Goal: Find contact information: Find contact information

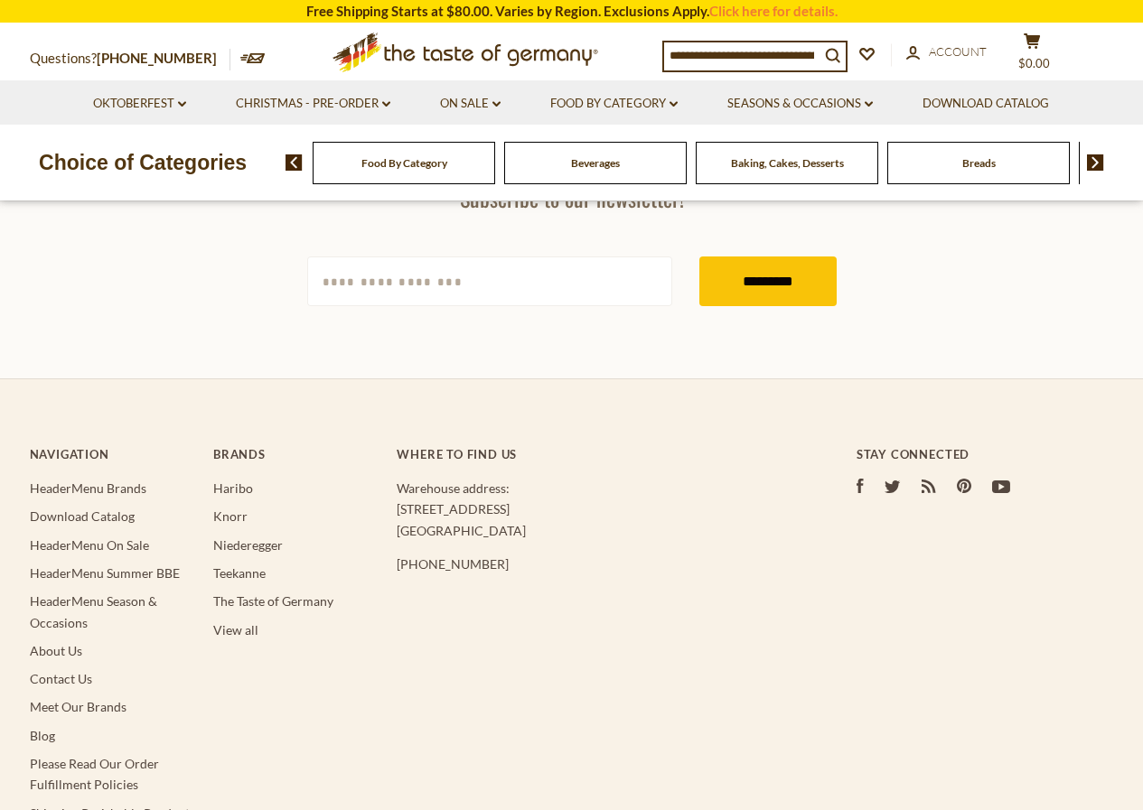
scroll to position [632, 0]
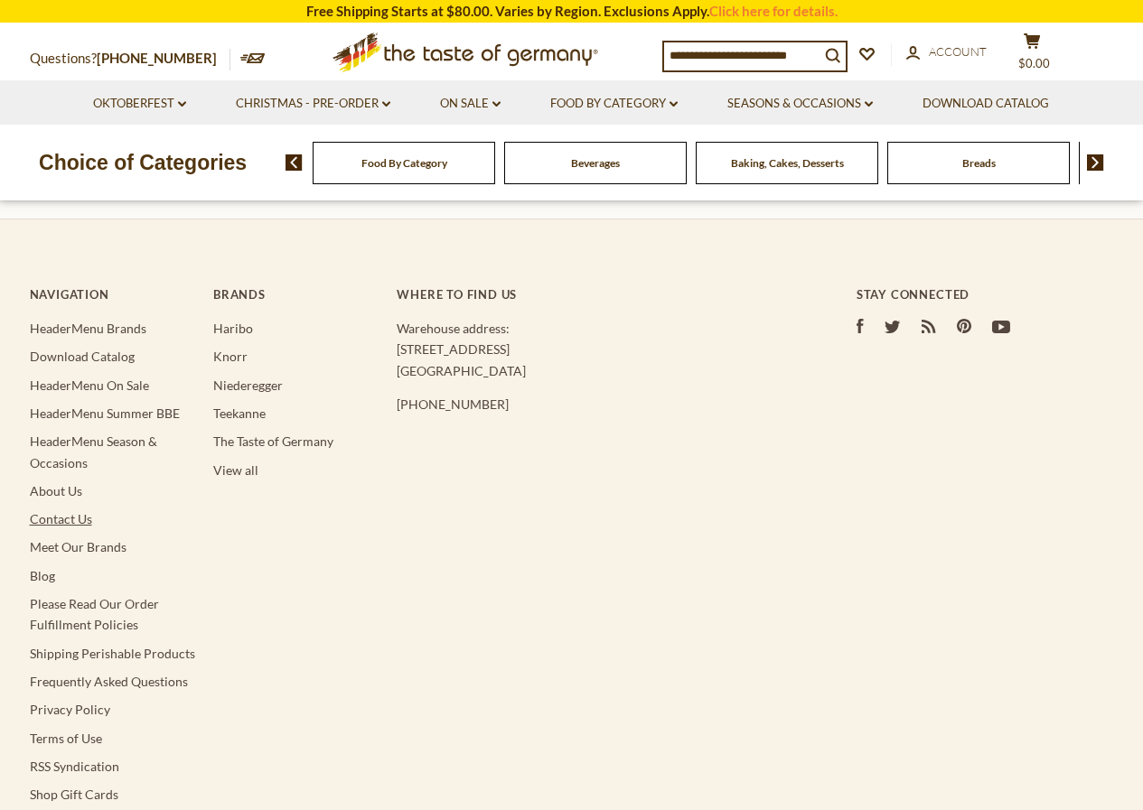
click at [42, 523] on link "Contact Us" at bounding box center [61, 518] width 62 height 15
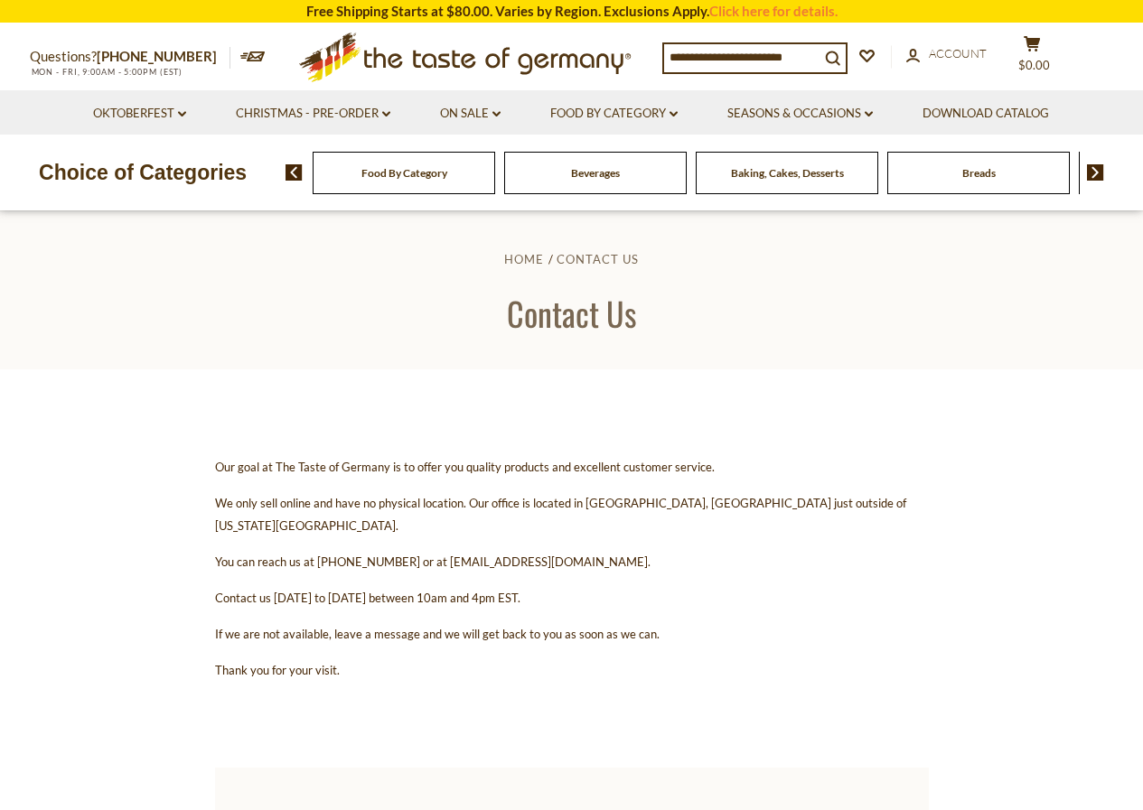
drag, startPoint x: 427, startPoint y: 541, endPoint x: 619, endPoint y: 541, distance: 191.5
click at [619, 550] on p "You can reach us at [PHONE_NUMBER] or at [EMAIL_ADDRESS][DOMAIN_NAME]." at bounding box center [572, 561] width 714 height 23
copy span "[EMAIL_ADDRESS][DOMAIN_NAME]."
drag, startPoint x: 312, startPoint y: 539, endPoint x: 400, endPoint y: 536, distance: 88.6
click at [400, 555] on span "You can reach us at [PHONE_NUMBER] or at [EMAIL_ADDRESS][DOMAIN_NAME]." at bounding box center [432, 562] width 435 height 14
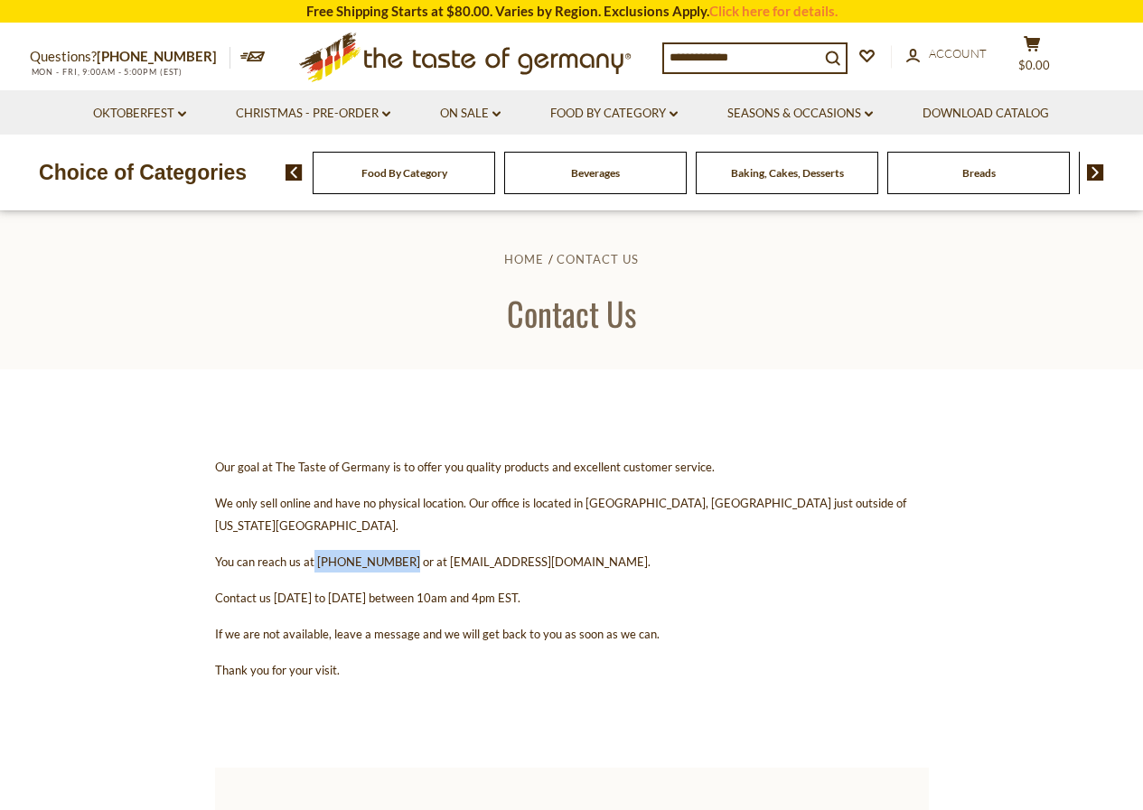
copy span "[PHONE_NUMBER]"
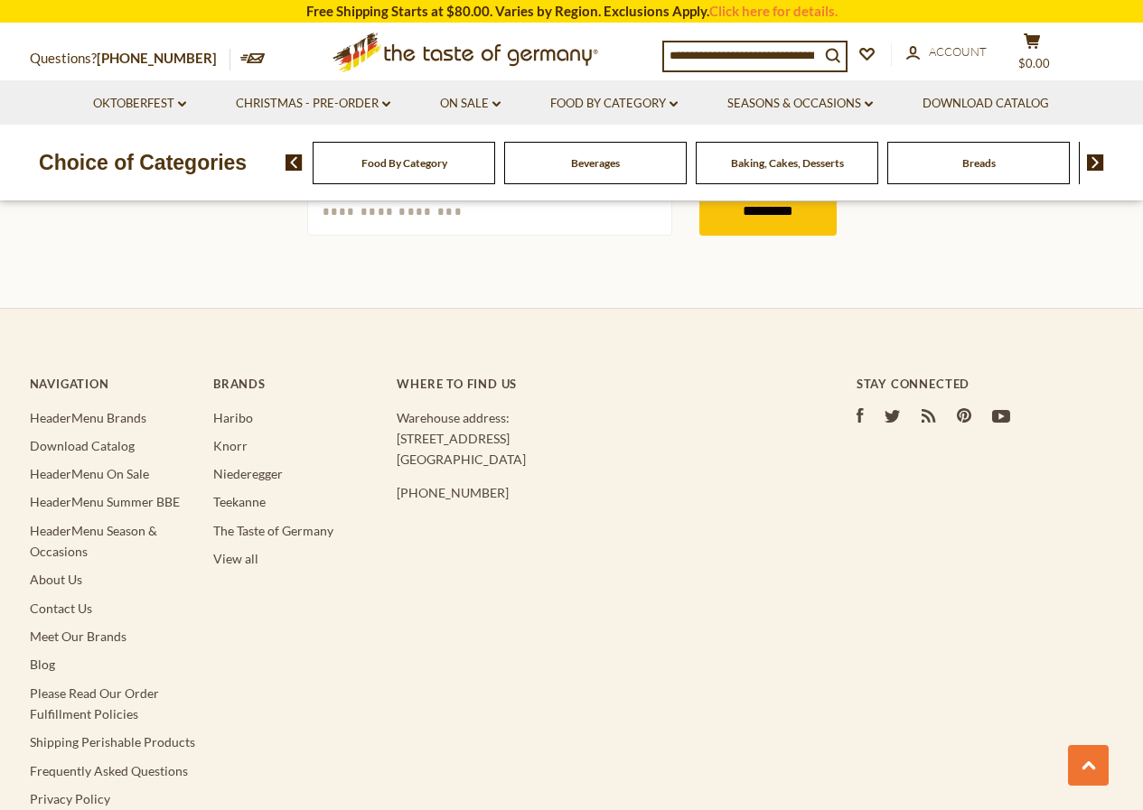
scroll to position [1536, 0]
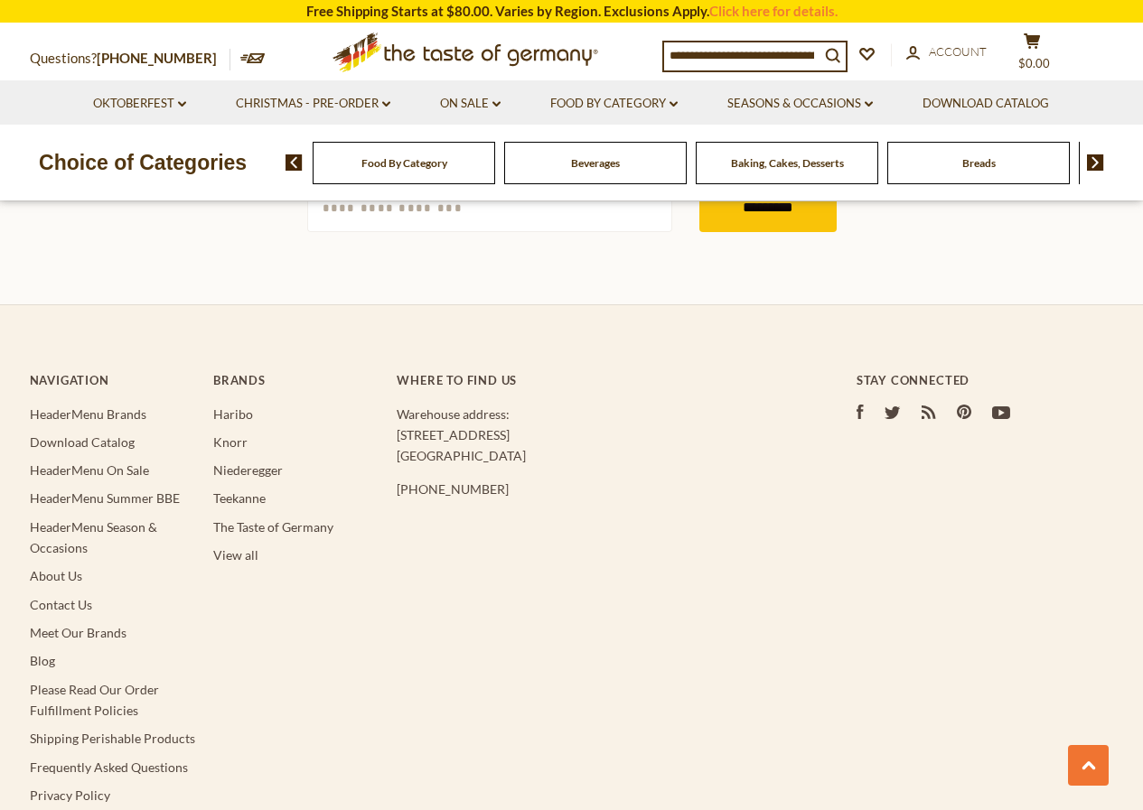
click at [850, 380] on div "Navigation HeaderMenu Brands Download Catalog HeaderMenu On Sale HeaderMenu Sum…" at bounding box center [572, 643] width 1084 height 612
click at [863, 405] on icon "facebook" at bounding box center [859, 412] width 7 height 14
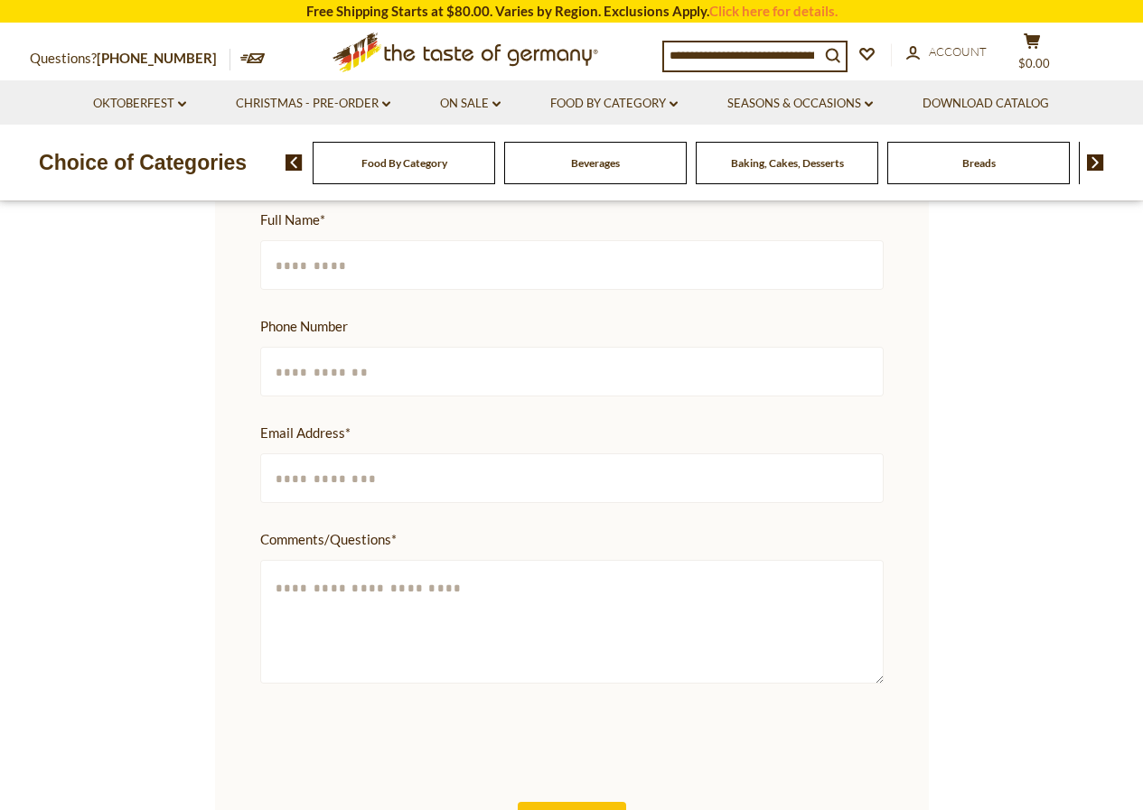
scroll to position [271, 0]
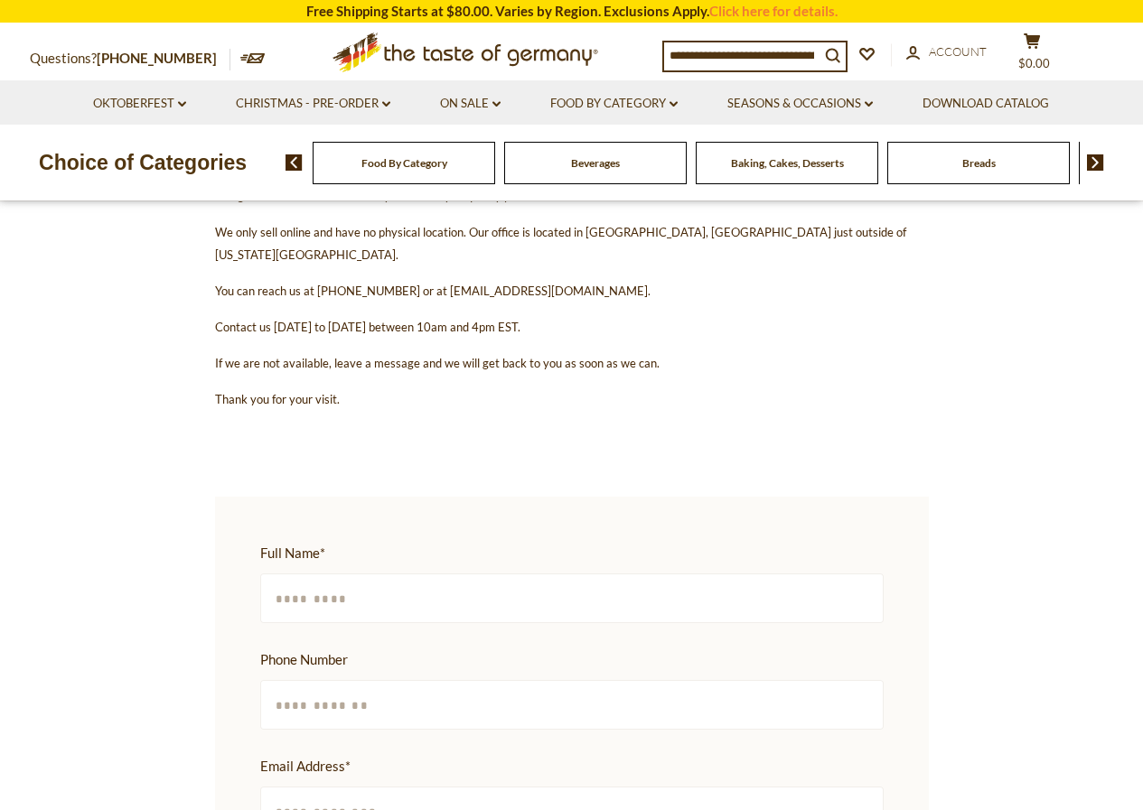
click at [771, 57] on input at bounding box center [741, 54] width 155 height 25
click at [743, 315] on p "Contact us [DATE] to [DATE] between 10am and 4pm EST." at bounding box center [572, 326] width 714 height 23
